Goal: Find specific page/section: Find specific page/section

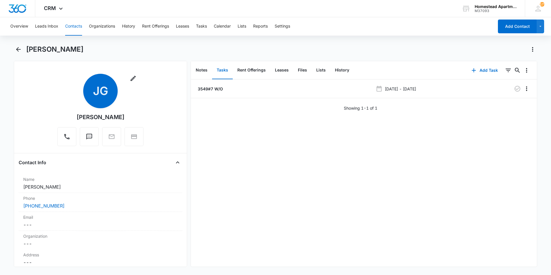
click at [70, 26] on button "Contacts" at bounding box center [73, 26] width 17 height 18
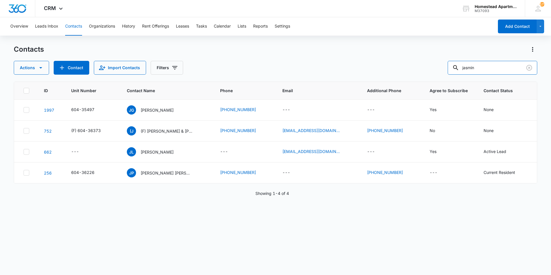
drag, startPoint x: 493, startPoint y: 67, endPoint x: 408, endPoint y: 69, distance: 84.6
click at [408, 69] on div "Actions Contact Import Contacts Filters jasmin" at bounding box center [275, 68] width 523 height 14
type input "[PERSON_NAME]"
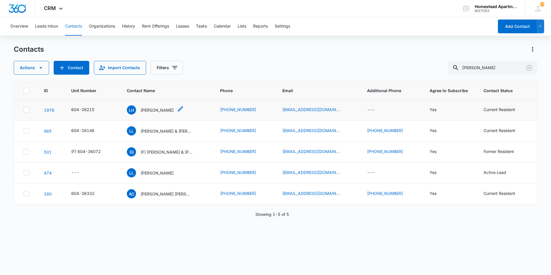
click at [150, 108] on p "[PERSON_NAME]" at bounding box center [157, 110] width 33 height 6
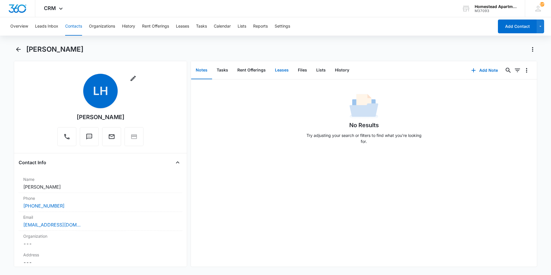
click at [285, 70] on button "Leases" at bounding box center [281, 70] width 23 height 18
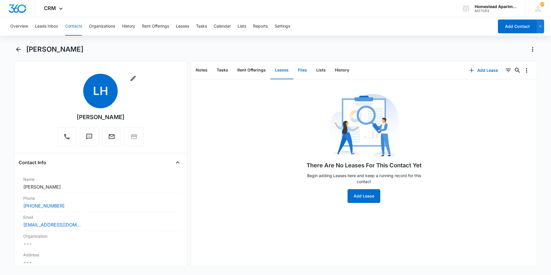
click at [295, 70] on button "Files" at bounding box center [302, 70] width 18 height 18
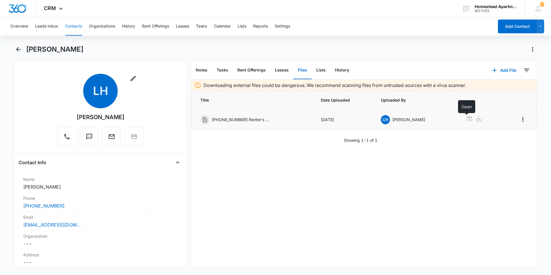
click at [466, 119] on icon at bounding box center [469, 118] width 7 height 7
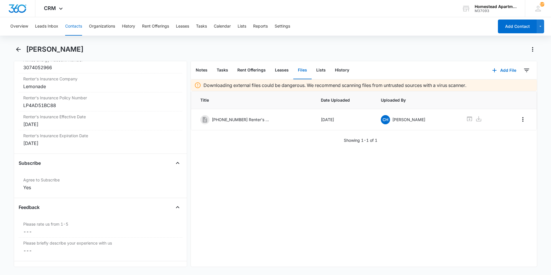
scroll to position [1240, 0]
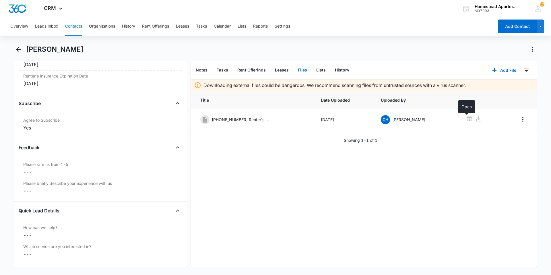
click at [69, 32] on button "Contacts" at bounding box center [73, 26] width 17 height 18
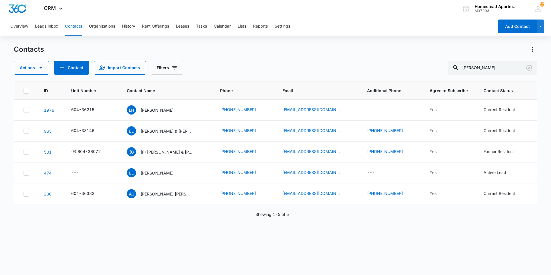
click at [80, 24] on button "Contacts" at bounding box center [73, 26] width 17 height 18
drag, startPoint x: 489, startPoint y: 68, endPoint x: 427, endPoint y: 68, distance: 62.0
click at [427, 68] on div "Actions Contact Import Contacts Filters [PERSON_NAME]" at bounding box center [275, 68] width 523 height 14
type input "38057"
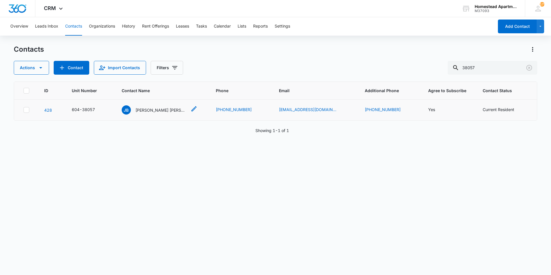
click at [175, 112] on p "[PERSON_NAME] [PERSON_NAME]" at bounding box center [161, 110] width 52 height 6
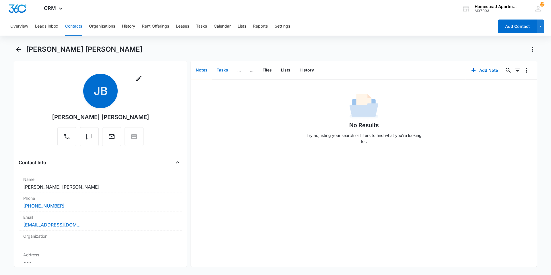
click at [225, 71] on button "Tasks" at bounding box center [222, 70] width 21 height 18
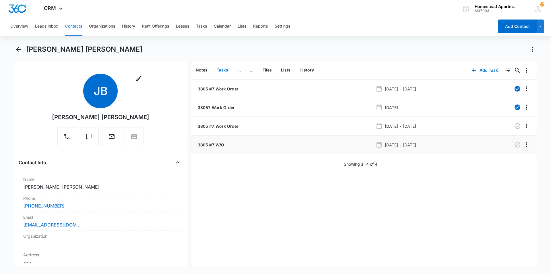
click at [213, 146] on p "3805 #7 W/O" at bounding box center [210, 145] width 28 height 6
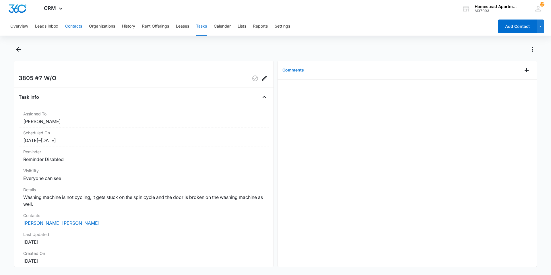
click at [73, 24] on button "Contacts" at bounding box center [73, 26] width 17 height 18
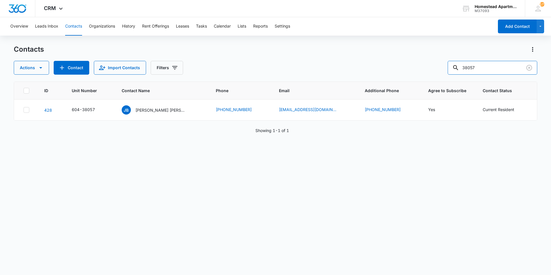
drag, startPoint x: 484, startPoint y: 71, endPoint x: 430, endPoint y: 74, distance: 53.5
click at [430, 74] on div "Actions Contact Import Contacts Filters 38057" at bounding box center [275, 68] width 523 height 14
type input "38335"
